Goal: Book appointment/travel/reservation

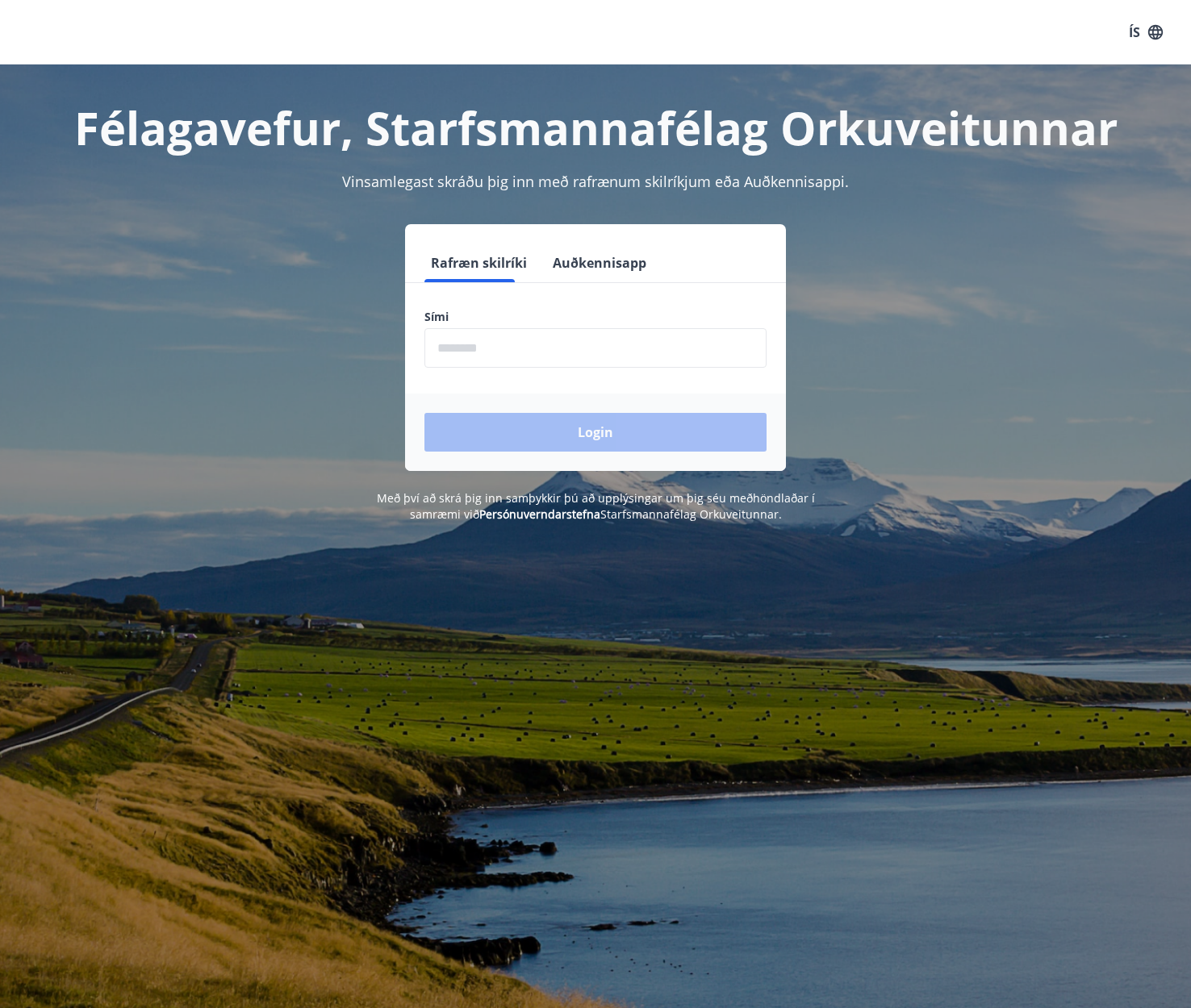
click at [542, 349] on input "phone" at bounding box center [595, 348] width 342 height 39
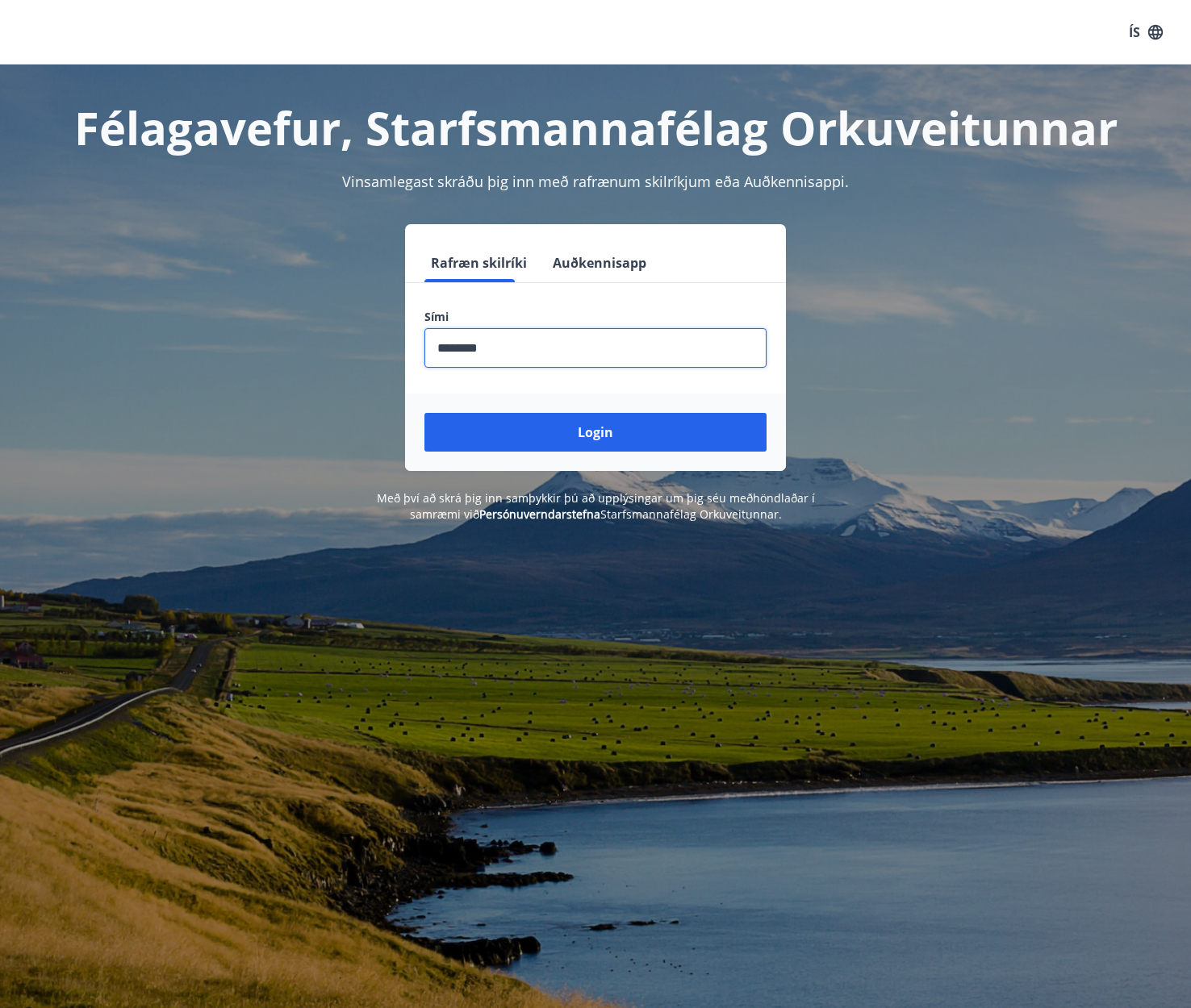
type input "********"
click at [424, 413] on button "Login" at bounding box center [595, 432] width 342 height 38
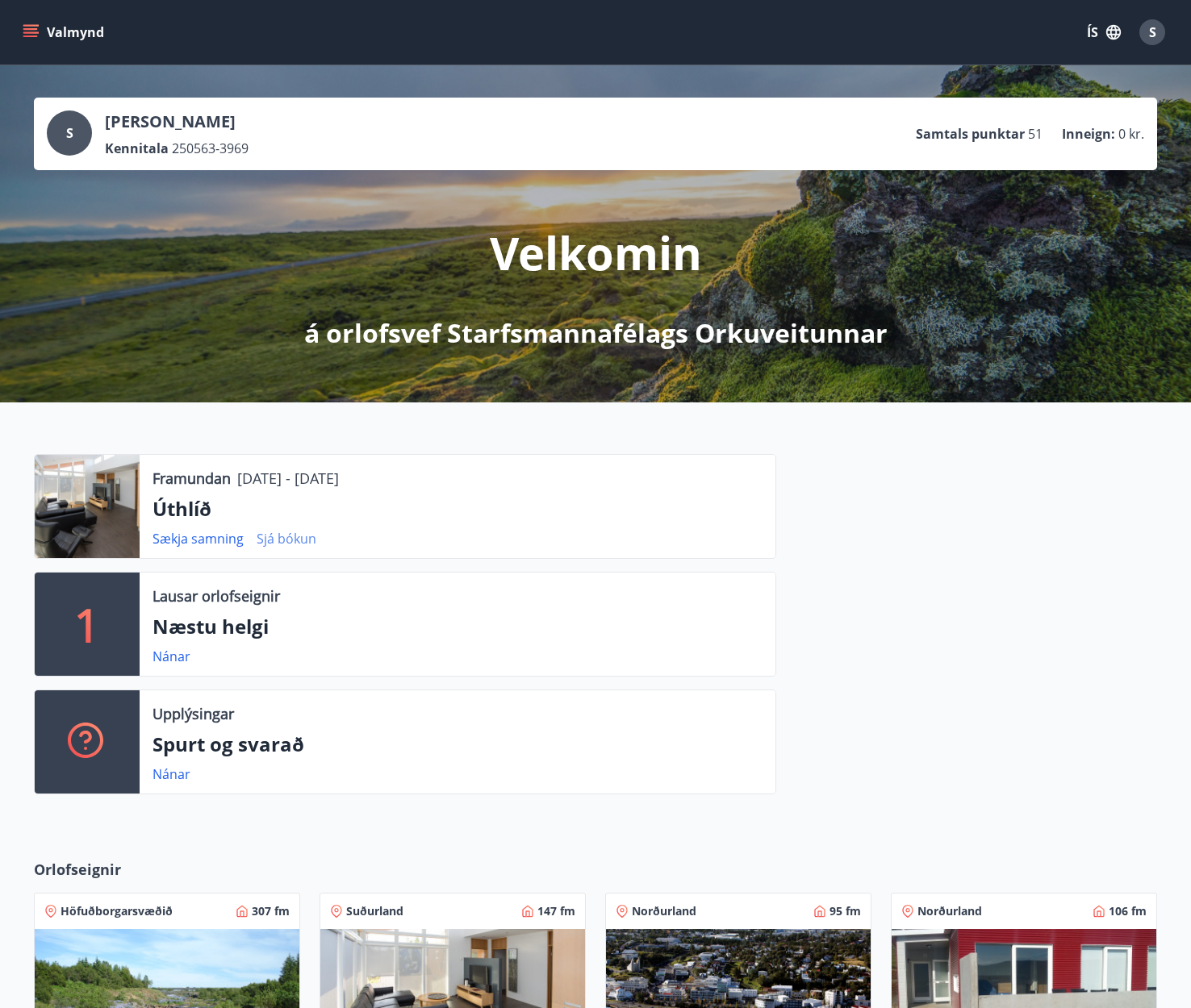
click at [292, 532] on link "Sjá bókun" at bounding box center [286, 539] width 60 height 18
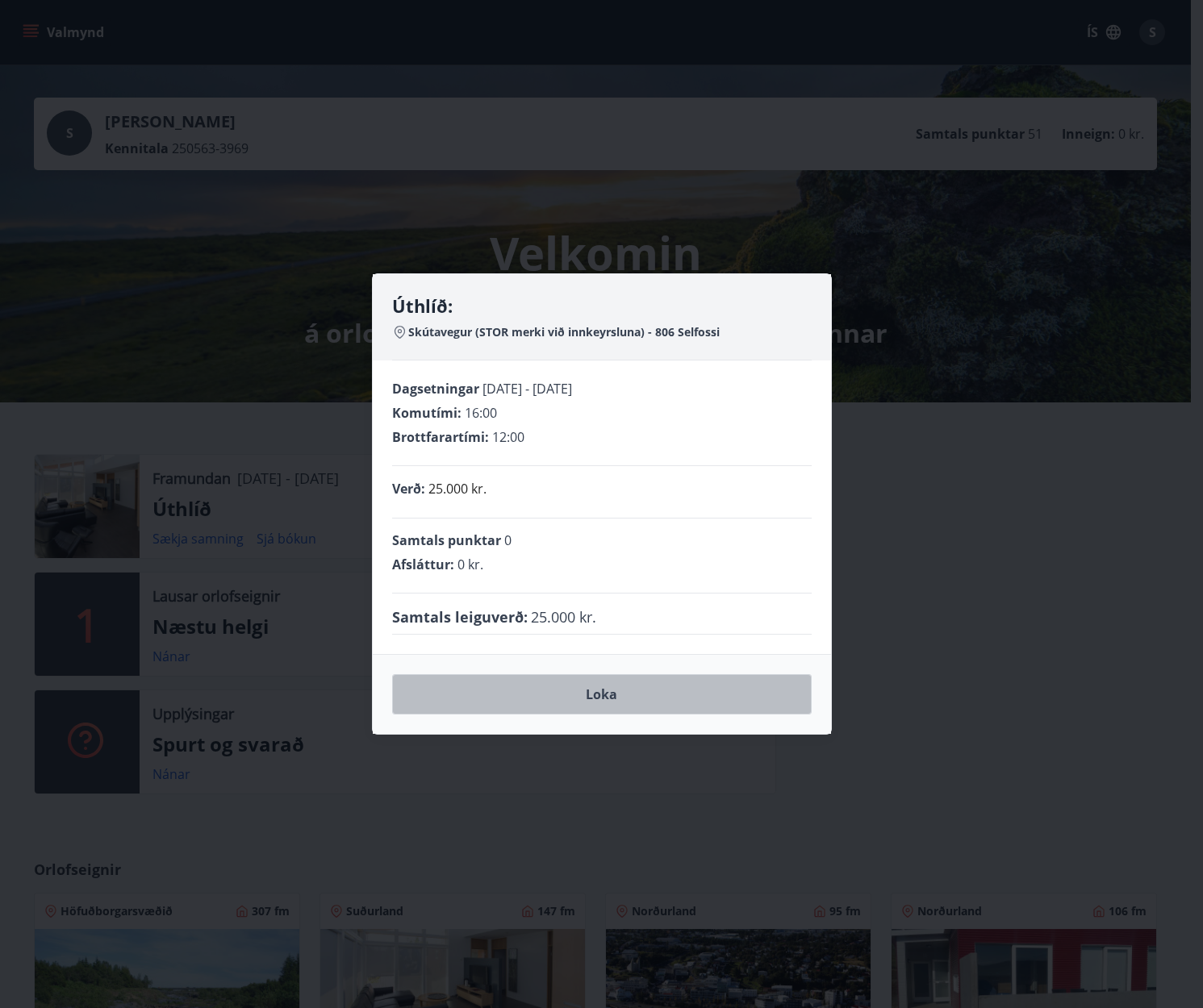
click at [604, 693] on button "Loka" at bounding box center [602, 694] width 420 height 40
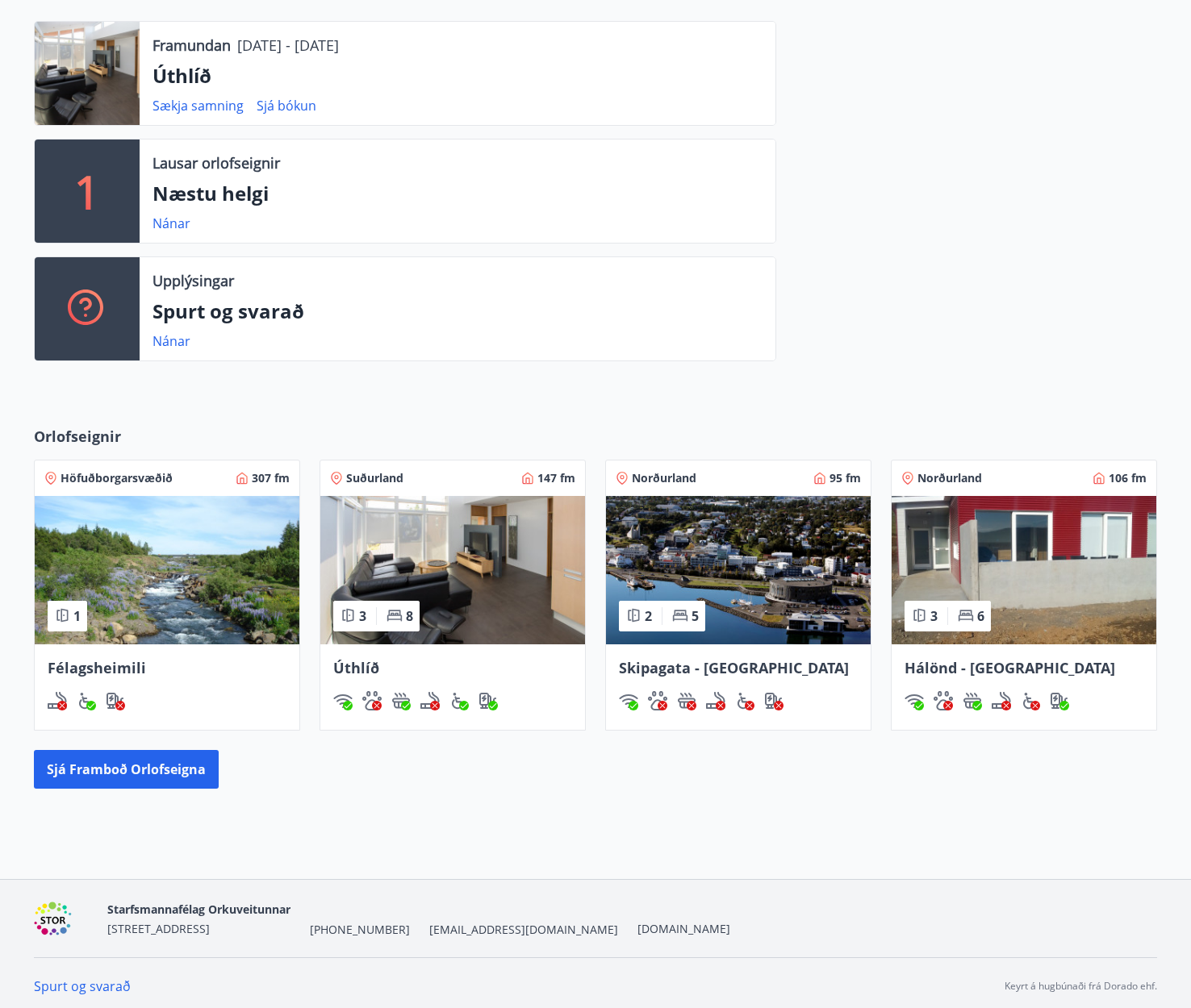
scroll to position [439, 0]
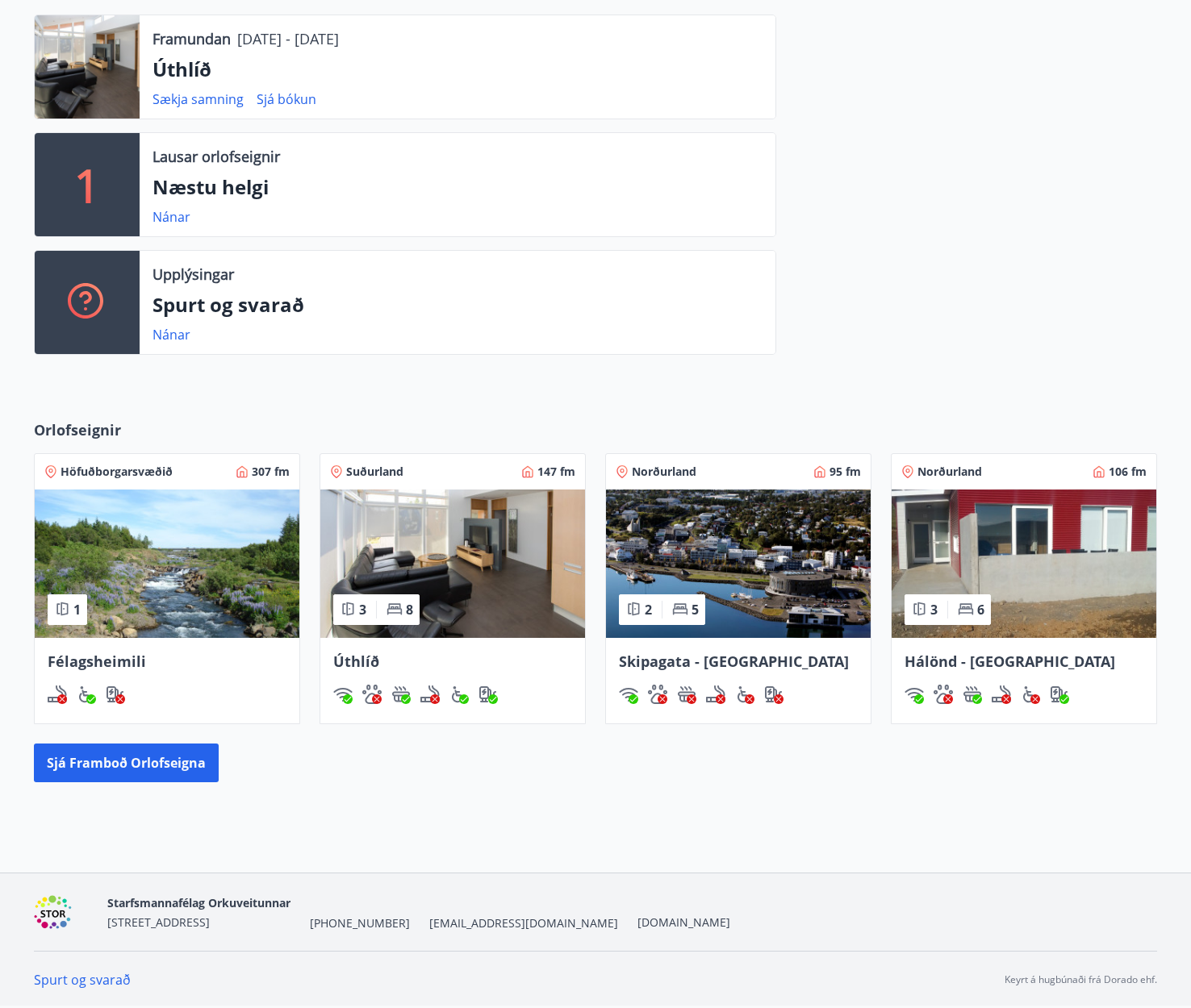
click at [377, 667] on span "Úthlíð" at bounding box center [356, 662] width 46 height 20
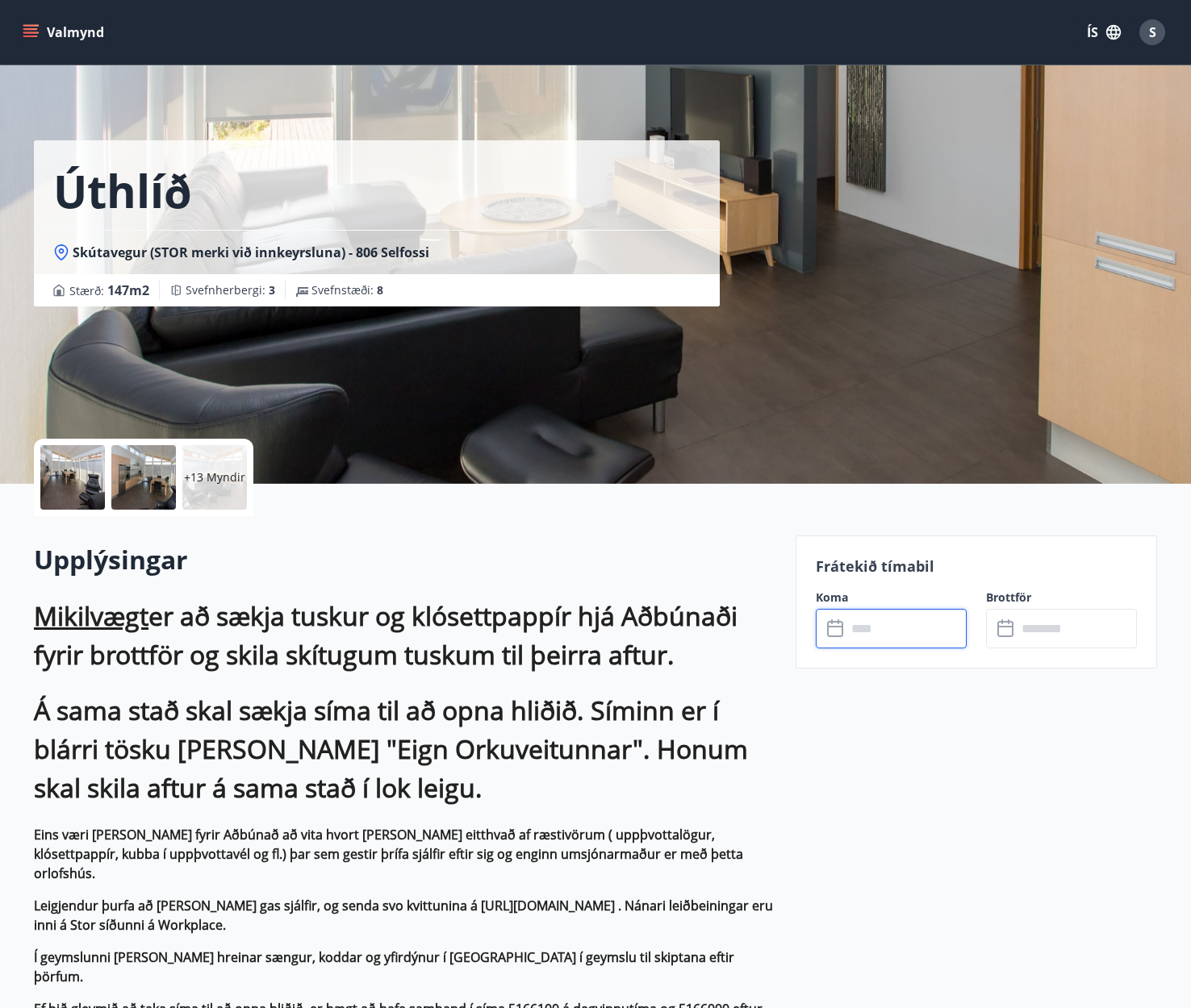
click at [868, 630] on input "text" at bounding box center [906, 629] width 120 height 39
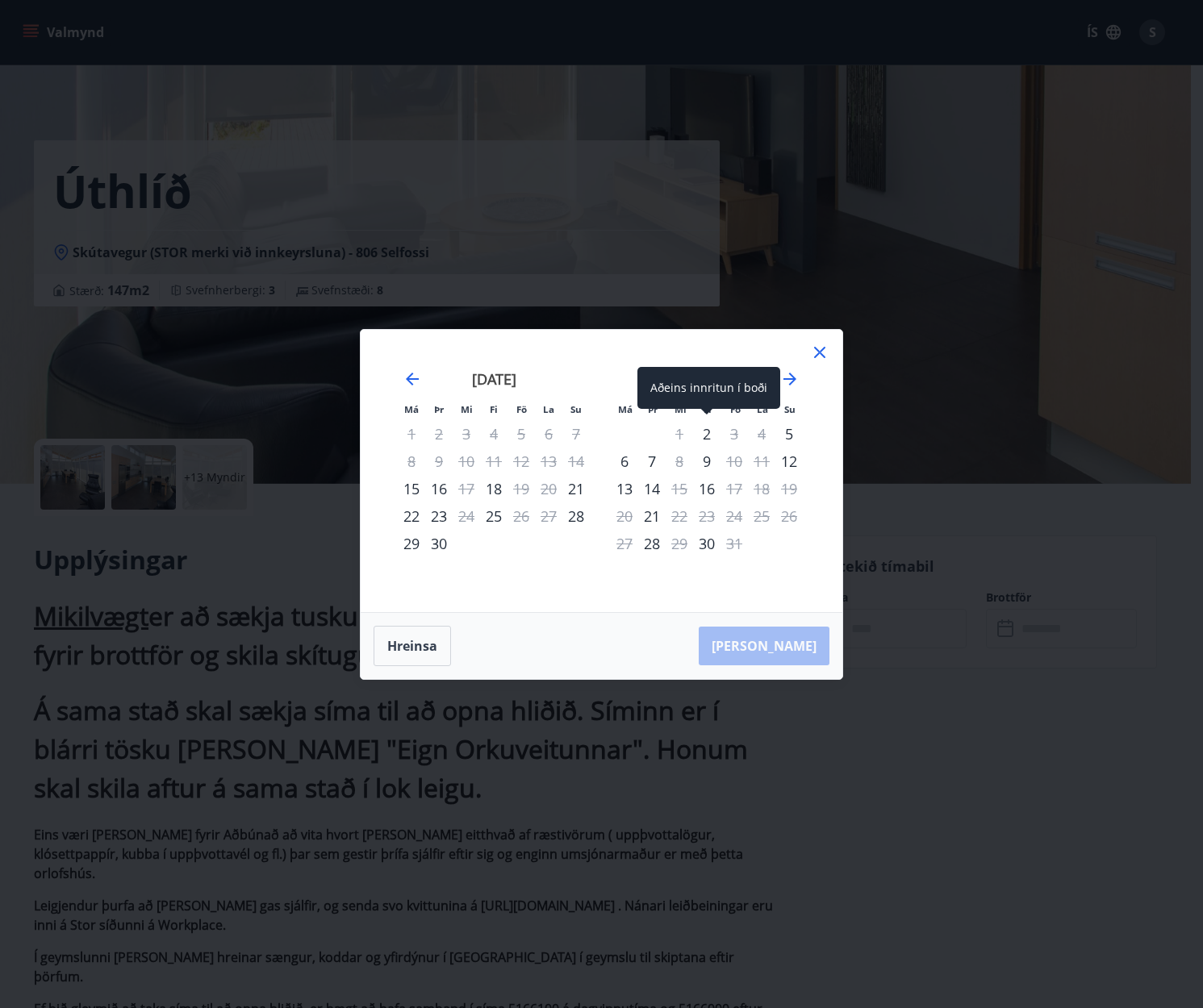
click at [705, 436] on div "2" at bounding box center [707, 435] width 28 height 28
click at [423, 636] on button "Hreinsa" at bounding box center [412, 645] width 78 height 40
click at [705, 435] on div "2" at bounding box center [707, 435] width 28 height 28
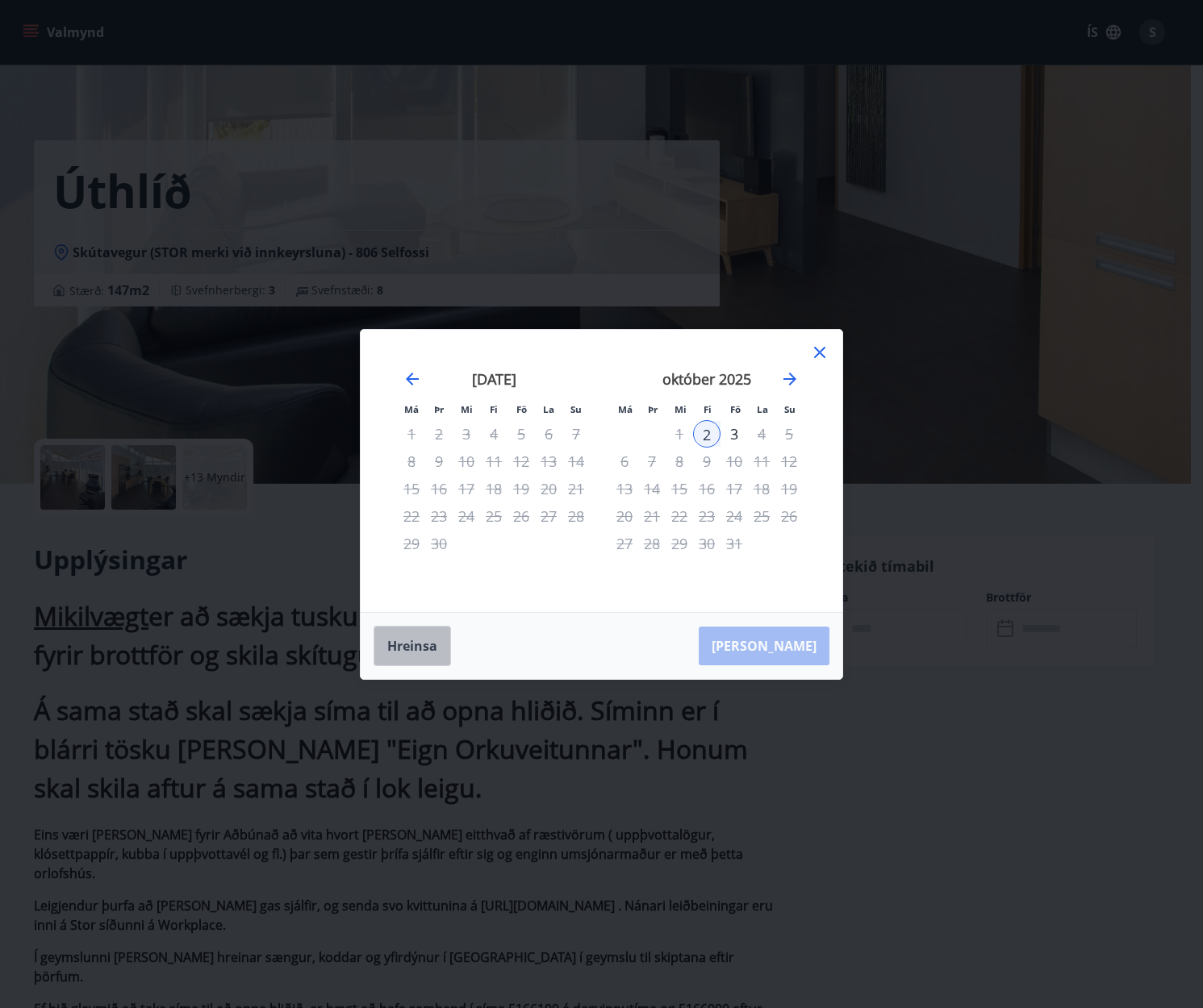
click at [439, 639] on button "Hreinsa" at bounding box center [412, 645] width 78 height 40
click at [824, 356] on icon at bounding box center [820, 353] width 11 height 11
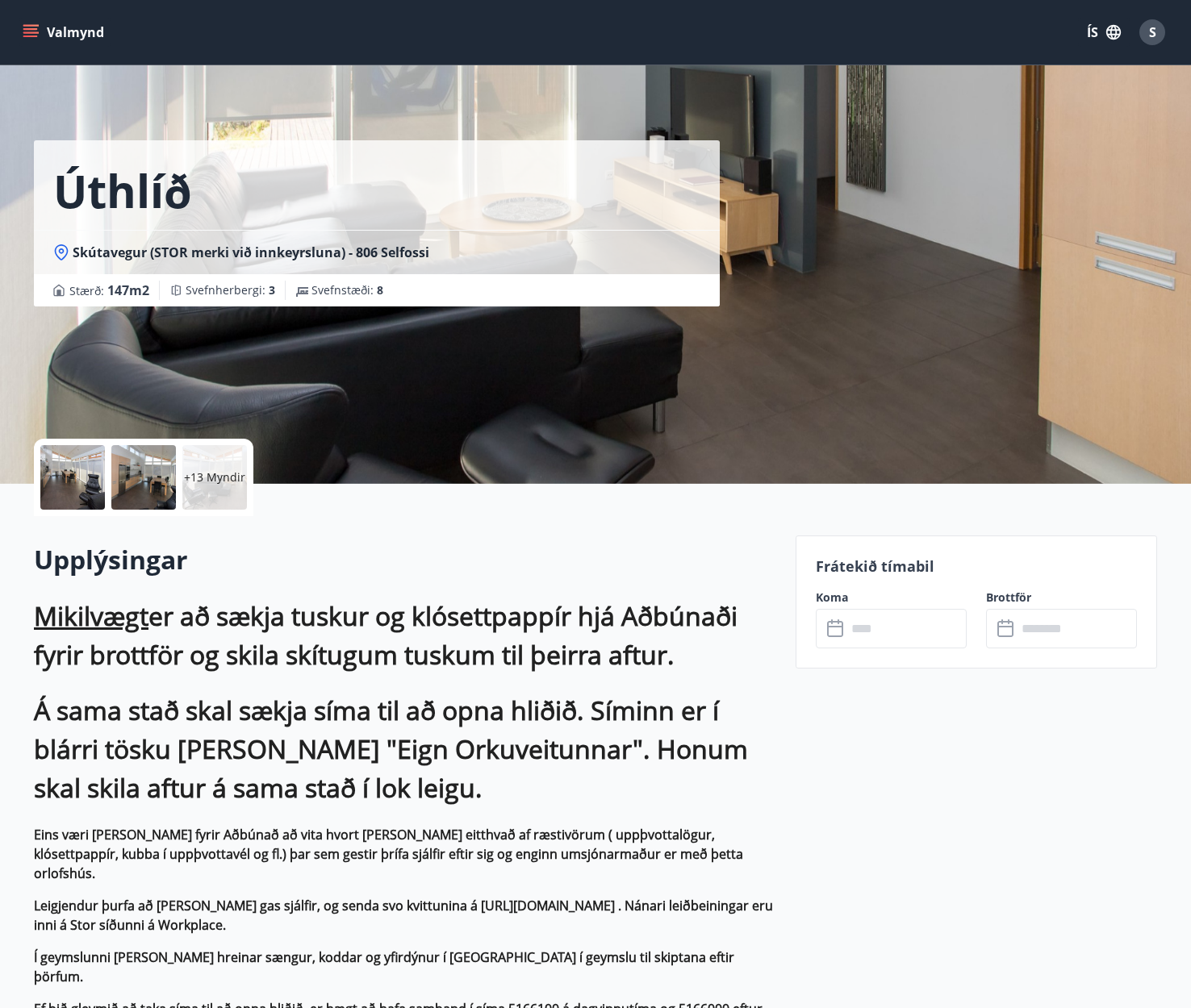
click at [471, 797] on h1 "Á sama stað skal sækja síma til að opna hliðið. Síminn er í blárri tösku merkt …" at bounding box center [404, 749] width 743 height 116
